Goal: Communication & Community: Answer question/provide support

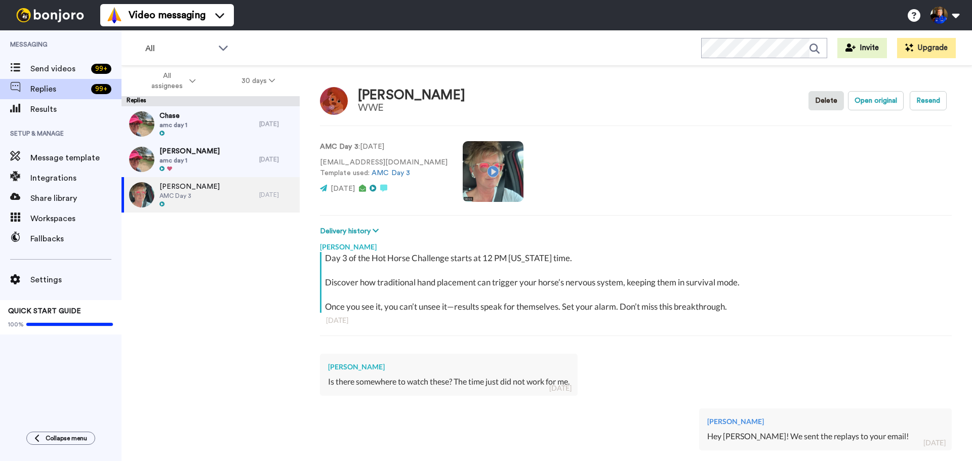
type textarea "x"
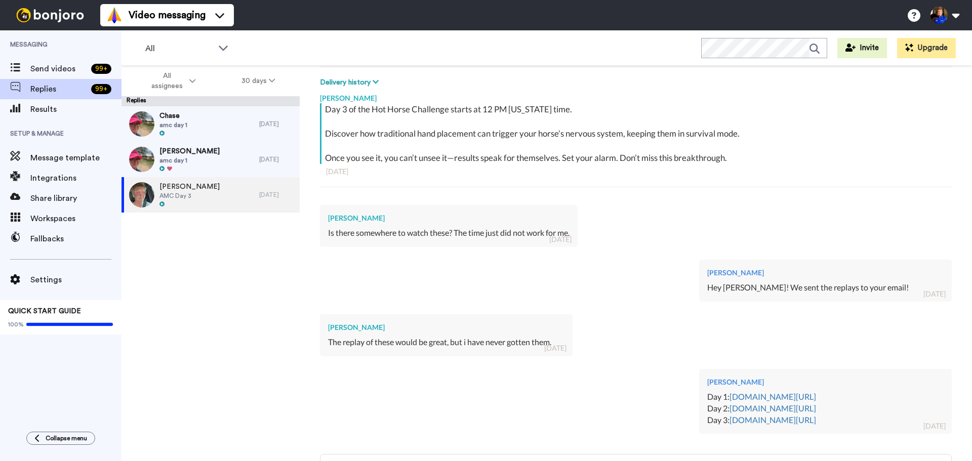
scroll to position [148, 0]
click at [214, 166] on div at bounding box center [190, 169] width 60 height 7
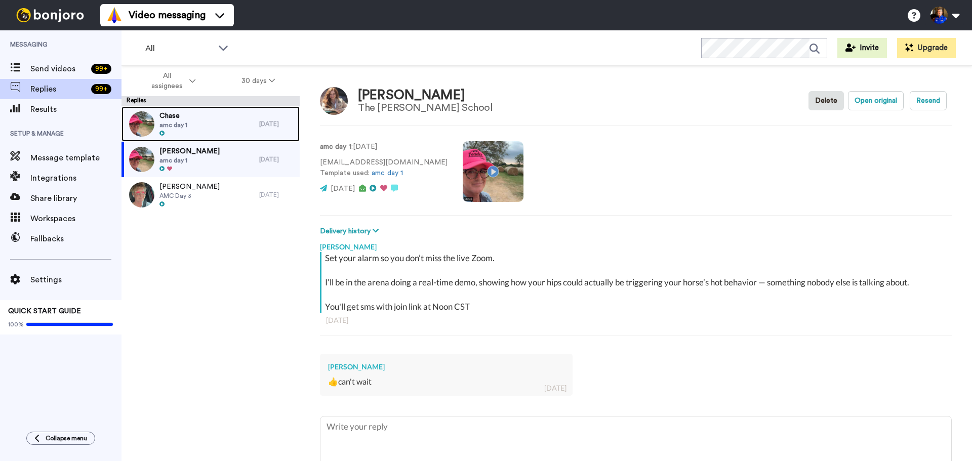
click at [218, 126] on div "Chase amc day 1" at bounding box center [191, 123] width 138 height 35
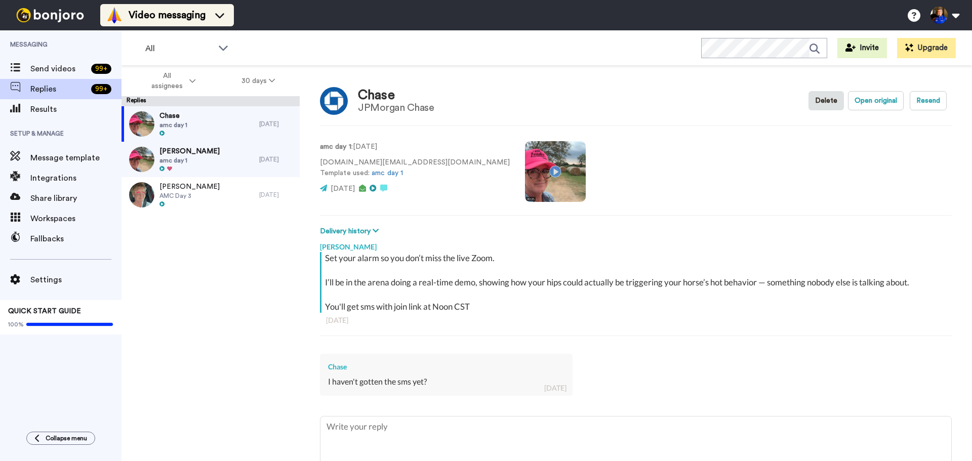
type textarea "x"
